Goal: Browse casually

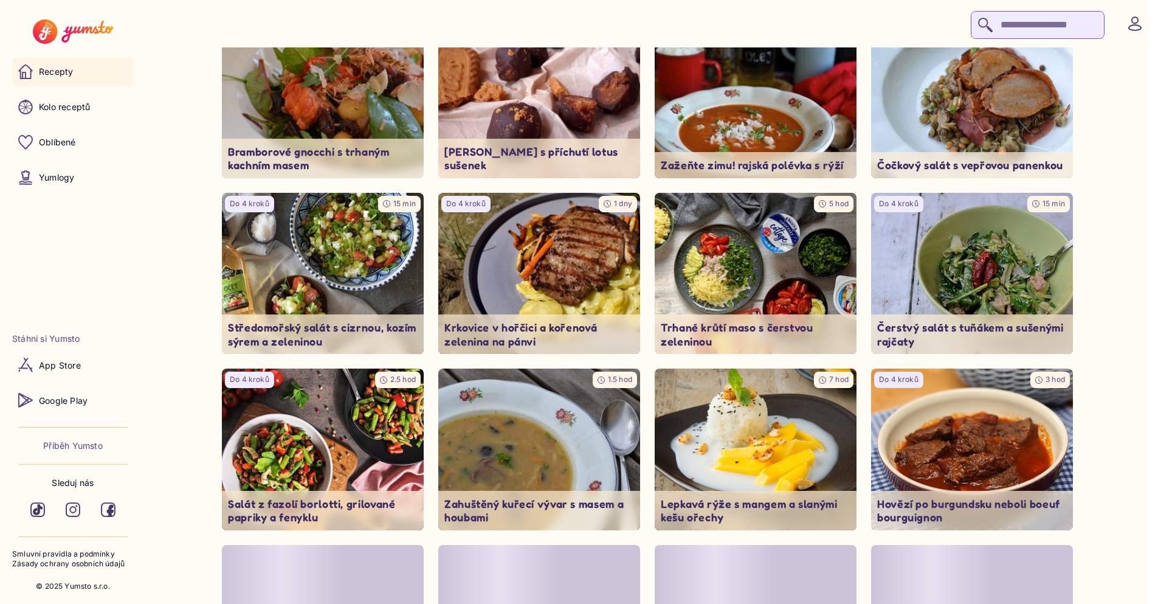
scroll to position [2284, 0]
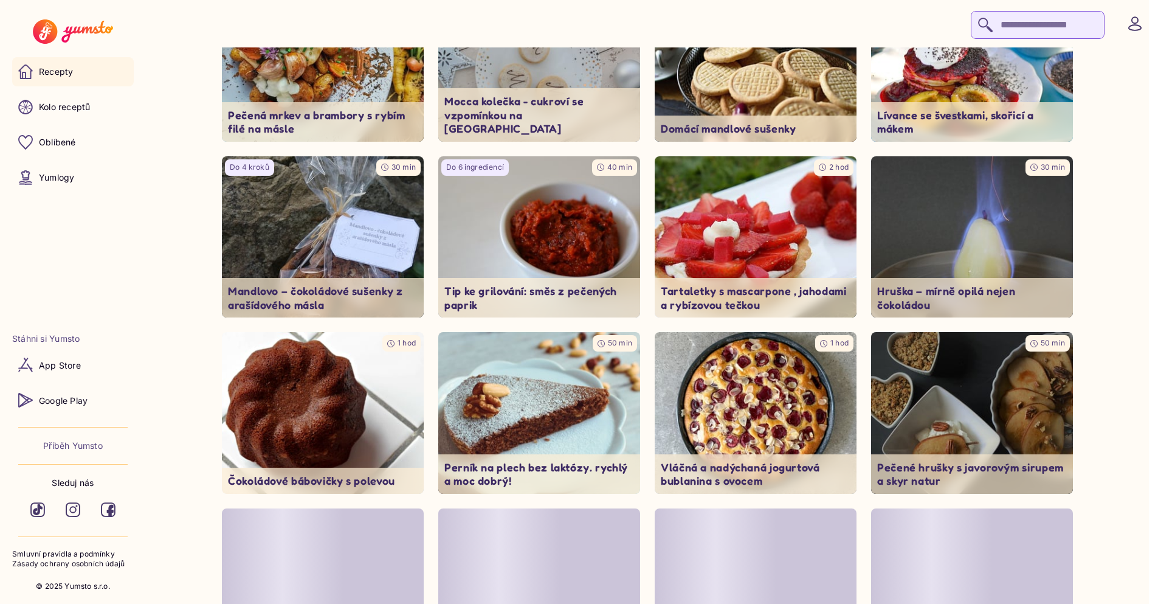
scroll to position [1404, 0]
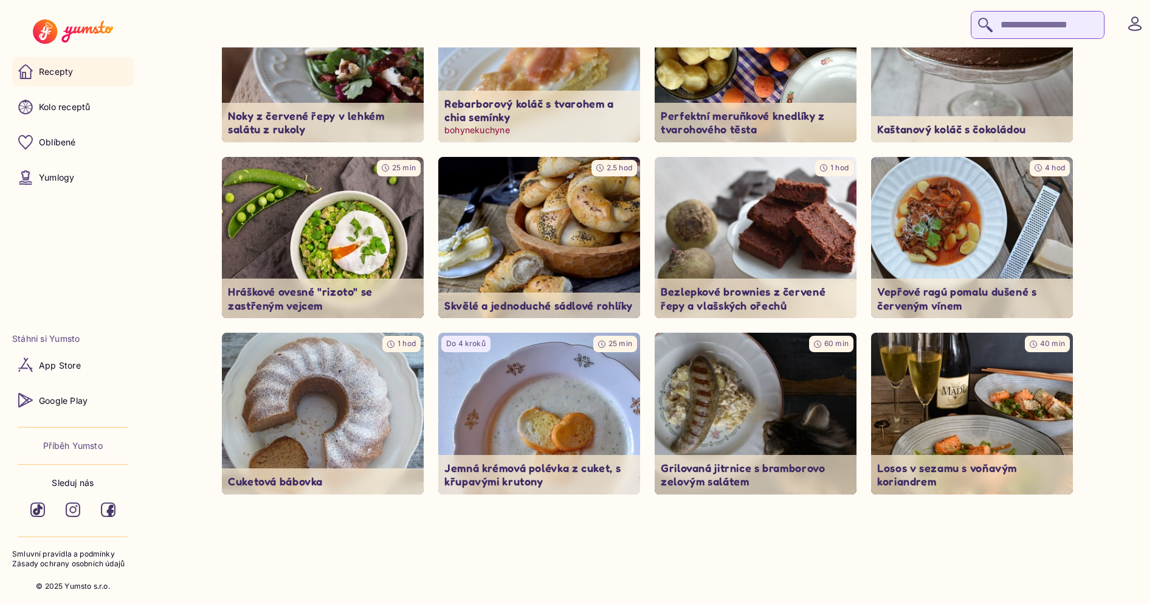
scroll to position [1404, 0]
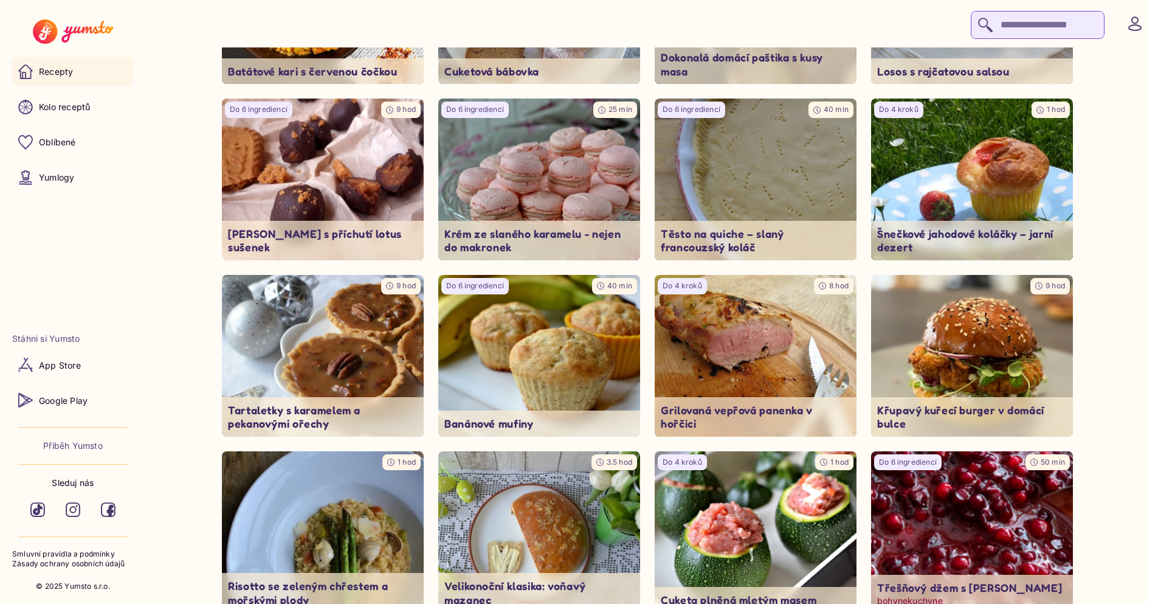
scroll to position [2184, 0]
